Goal: Task Accomplishment & Management: Manage account settings

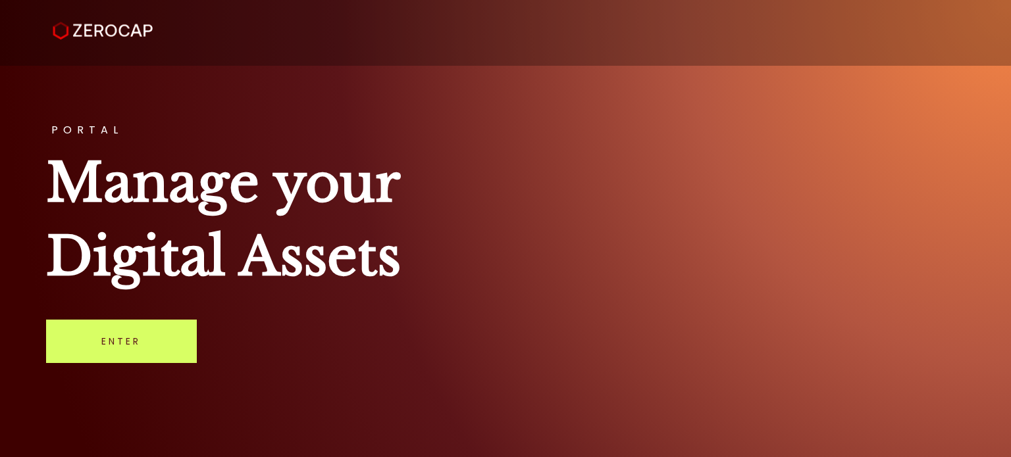
click at [941, 115] on div "PORTAL Manage your Digital Assets Enter" at bounding box center [505, 228] width 1011 height 457
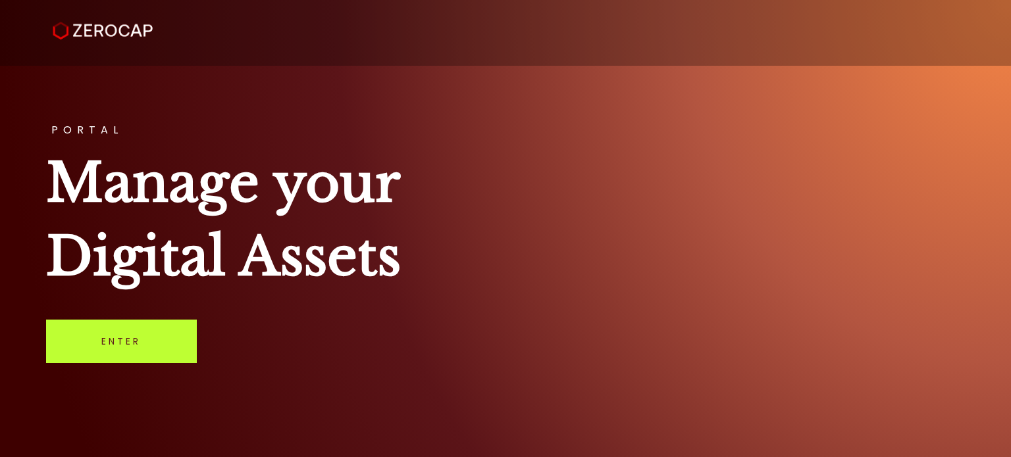
click at [164, 348] on link "Enter" at bounding box center [121, 341] width 151 height 43
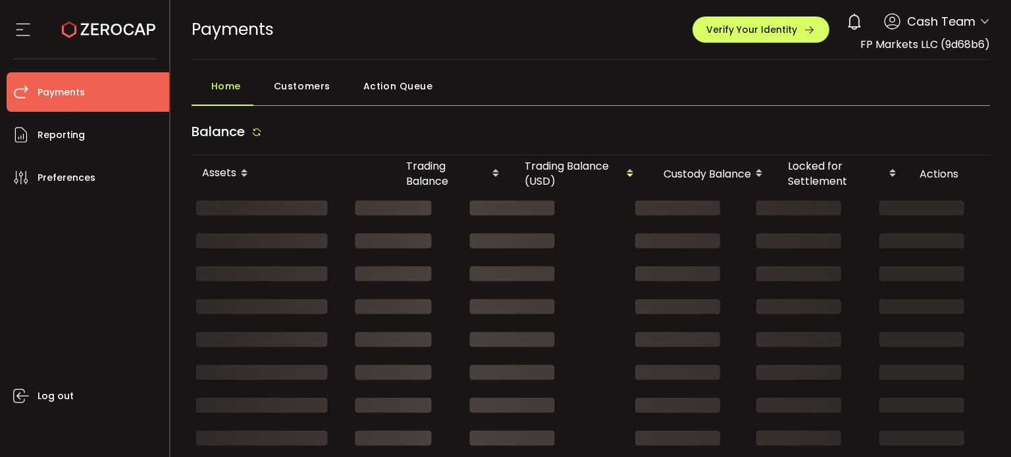
click at [310, 84] on span "Customers" at bounding box center [302, 86] width 57 height 26
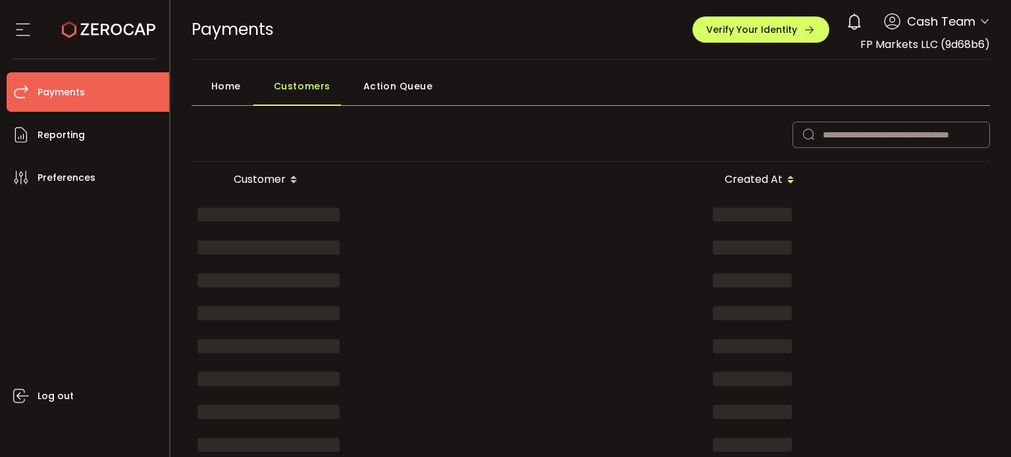
click at [104, 350] on div "Log out" at bounding box center [88, 322] width 163 height 250
click at [60, 283] on div "Log out" at bounding box center [88, 322] width 163 height 250
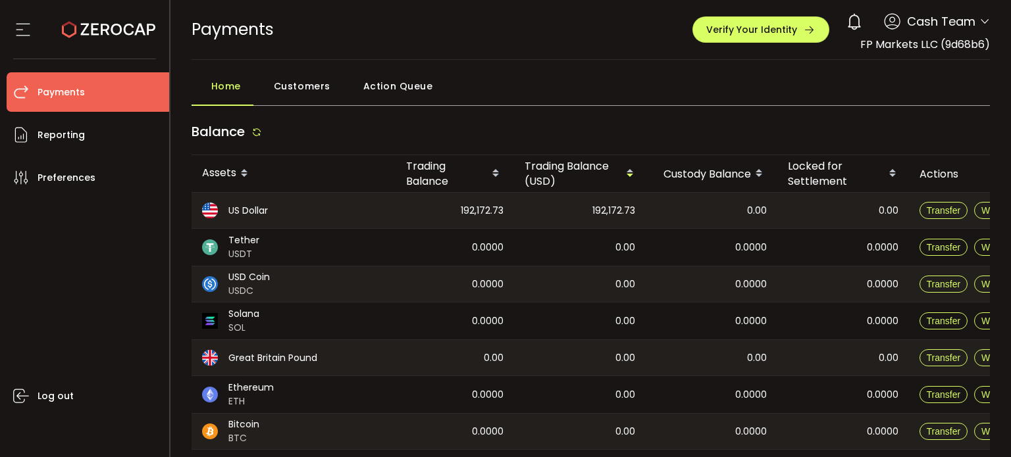
click at [66, 320] on div "Log out" at bounding box center [88, 322] width 163 height 250
click at [318, 86] on span "Customers" at bounding box center [302, 86] width 57 height 26
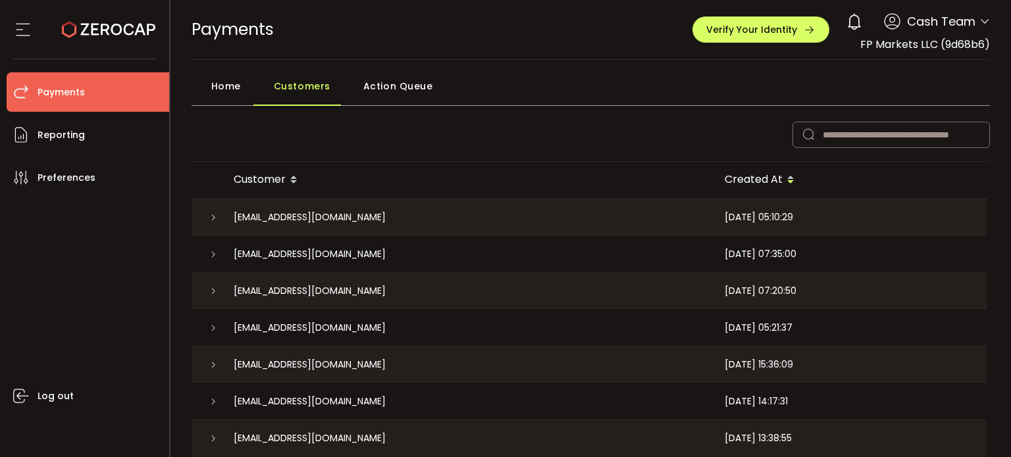
click at [18, 272] on div "Log out" at bounding box center [88, 322] width 163 height 250
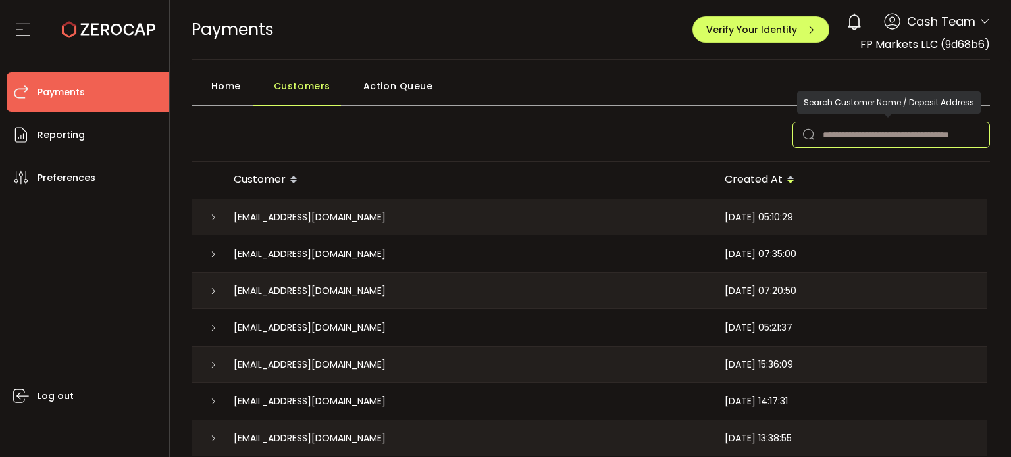
click at [847, 138] on input "text" at bounding box center [890, 135] width 197 height 26
paste input "**********"
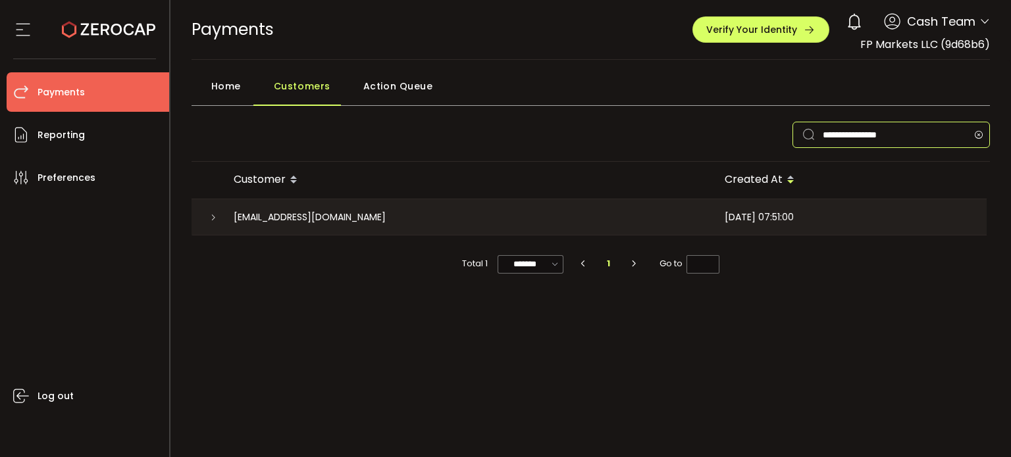
type input "**********"
click at [213, 218] on icon at bounding box center [213, 218] width 8 height 8
